Goal: Task Accomplishment & Management: Manage account settings

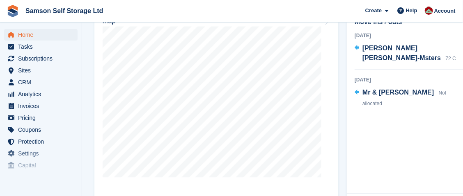
scroll to position [332, 0]
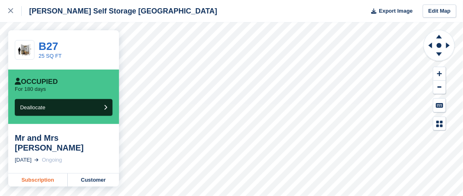
click at [55, 174] on link "Subscription" at bounding box center [37, 180] width 59 height 13
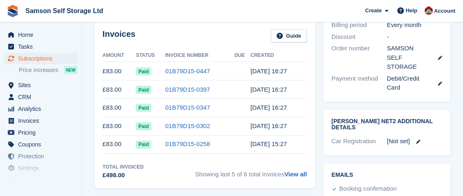
scroll to position [287, 0]
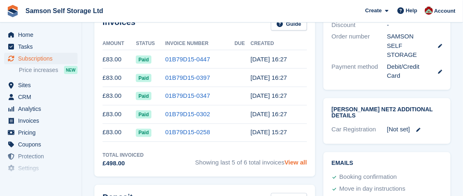
click at [298, 160] on link "View all" at bounding box center [295, 163] width 23 height 7
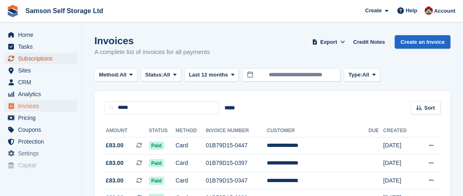
click at [38, 57] on span "Subscriptions" at bounding box center [42, 58] width 49 height 11
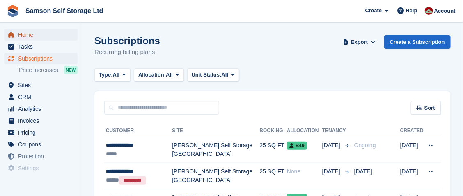
click at [32, 37] on span "Home" at bounding box center [42, 34] width 49 height 11
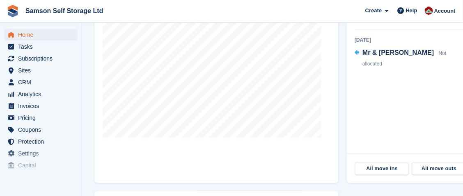
scroll to position [369, 0]
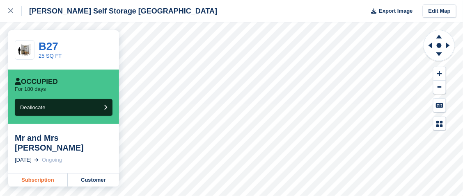
click at [56, 174] on link "Subscription" at bounding box center [37, 180] width 59 height 13
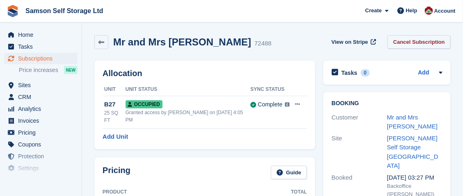
click at [414, 42] on link "Cancel Subscription" at bounding box center [418, 42] width 63 height 14
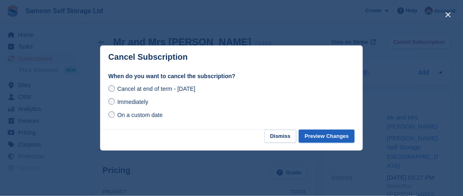
click at [315, 138] on button "Preview Changes" at bounding box center [327, 137] width 56 height 14
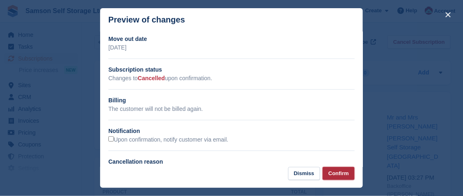
click at [342, 173] on button "Confirm" at bounding box center [338, 174] width 32 height 14
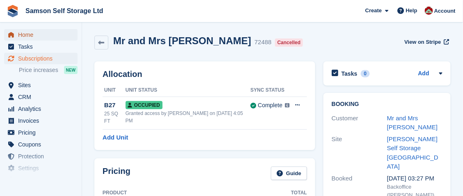
click at [25, 34] on span "Home" at bounding box center [42, 34] width 49 height 11
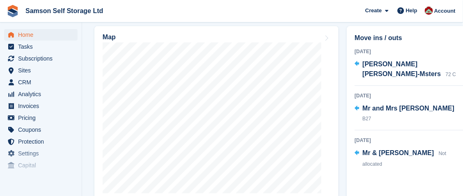
scroll to position [328, 0]
